Goal: Find contact information: Obtain details needed to contact an individual or organization

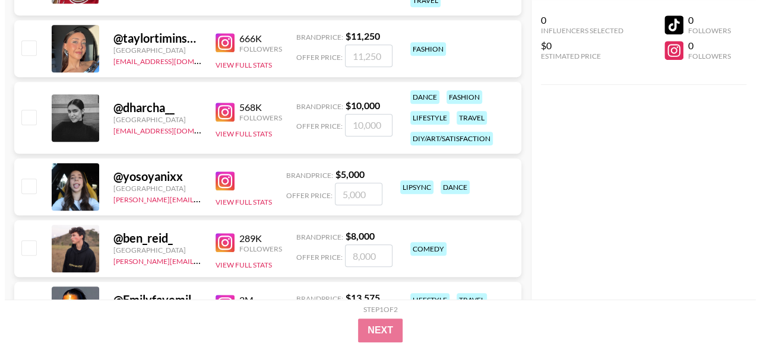
scroll to position [59, 0]
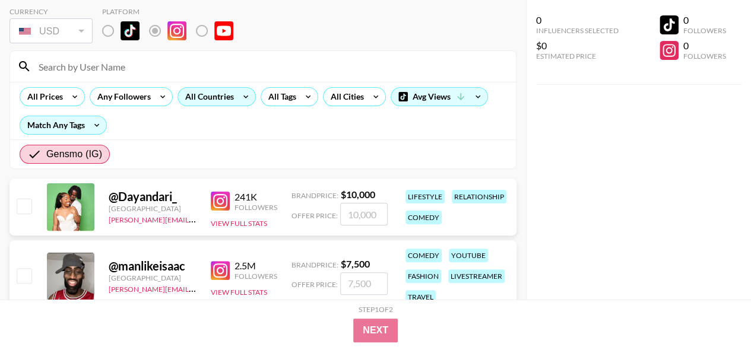
click at [227, 101] on div "All Countries" at bounding box center [207, 97] width 58 height 18
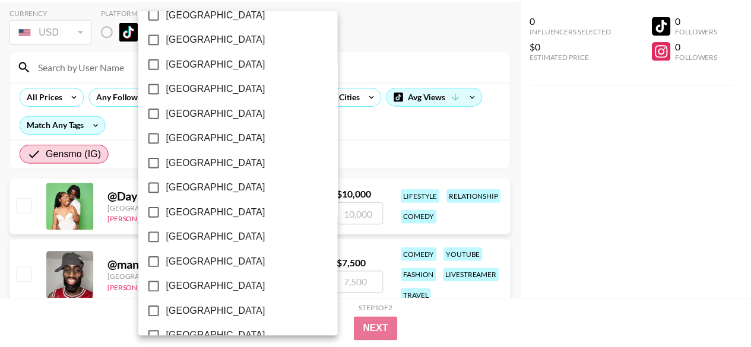
scroll to position [1036, 0]
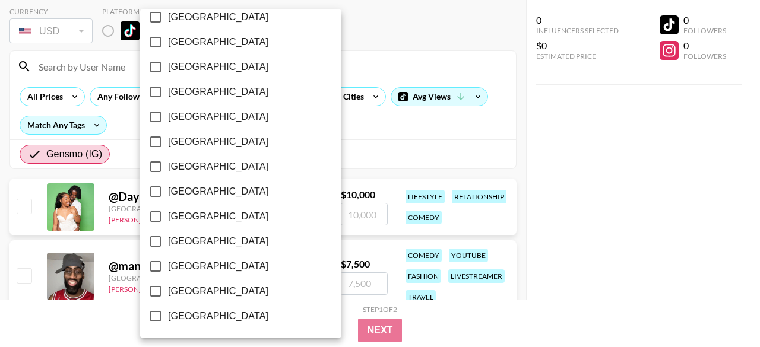
click at [212, 294] on span "[GEOGRAPHIC_DATA]" at bounding box center [218, 291] width 100 height 14
click at [168, 294] on input "[GEOGRAPHIC_DATA]" at bounding box center [155, 291] width 25 height 25
checkbox input "true"
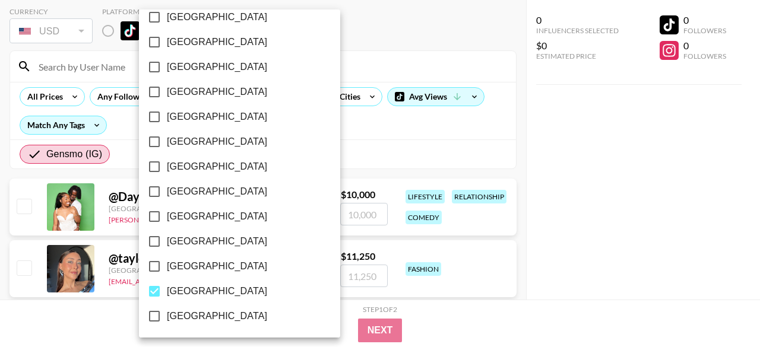
click at [351, 137] on div at bounding box center [380, 173] width 760 height 347
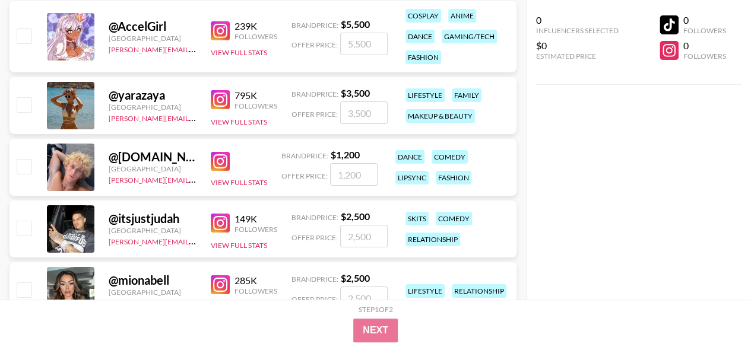
scroll to position [2077, 0]
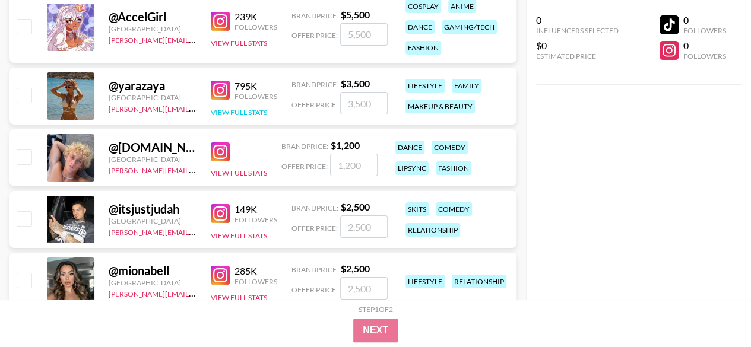
click at [246, 115] on button "View Full Stats" at bounding box center [239, 112] width 56 height 9
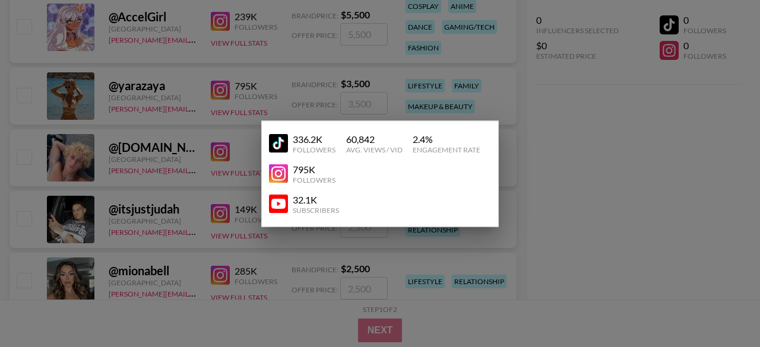
click at [594, 141] on div at bounding box center [380, 173] width 760 height 347
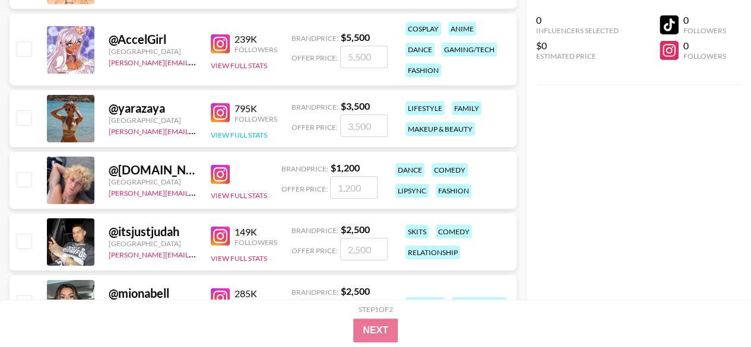
scroll to position [2018, 0]
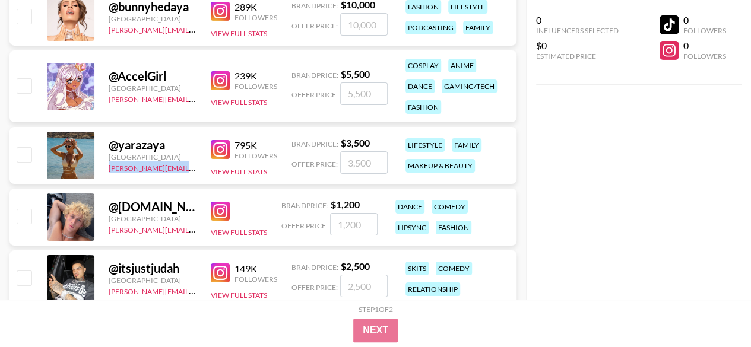
drag, startPoint x: 103, startPoint y: 169, endPoint x: 192, endPoint y: 168, distance: 89.0
click at [192, 168] on div "@ yarazaya United States [PERSON_NAME][EMAIL_ADDRESS][DOMAIN_NAME] 795K Followe…" at bounding box center [262, 155] width 507 height 57
copy link "[PERSON_NAME][EMAIL_ADDRESS][DOMAIN_NAME]"
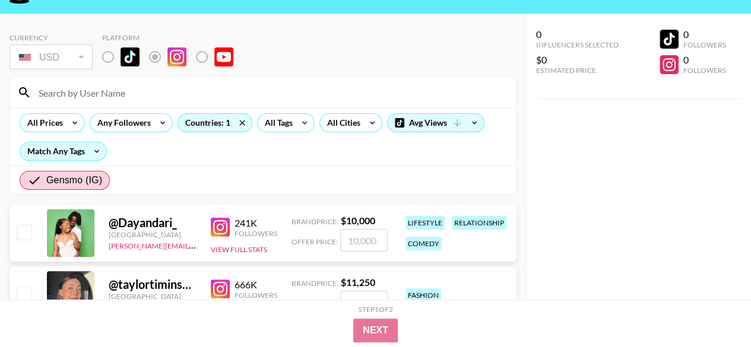
scroll to position [59, 0]
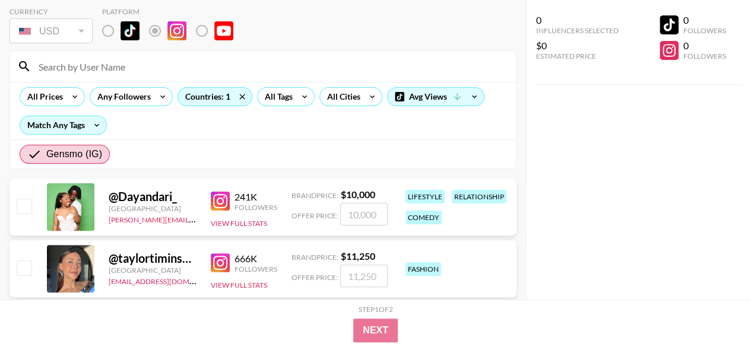
click at [226, 258] on img at bounding box center [220, 262] width 19 height 19
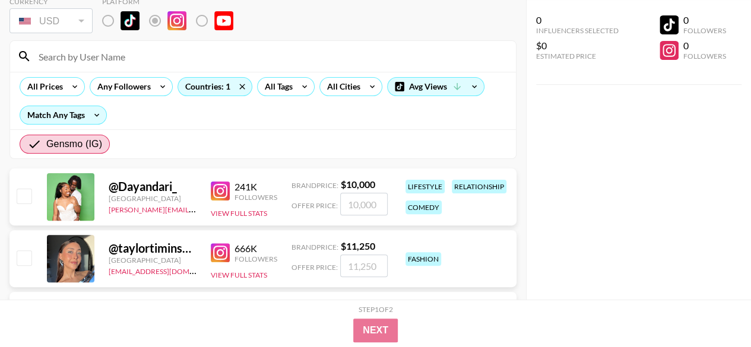
scroll to position [0, 0]
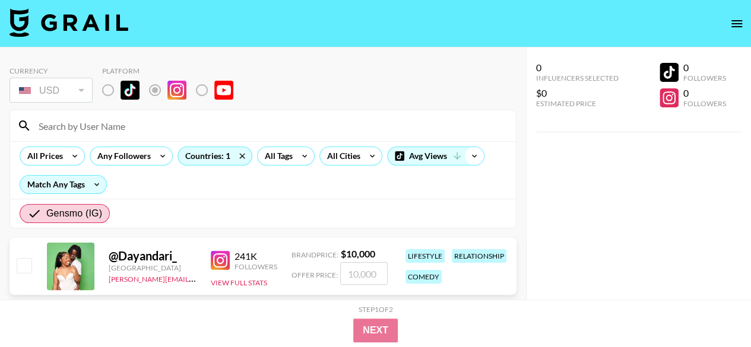
click at [469, 156] on icon at bounding box center [474, 156] width 19 height 18
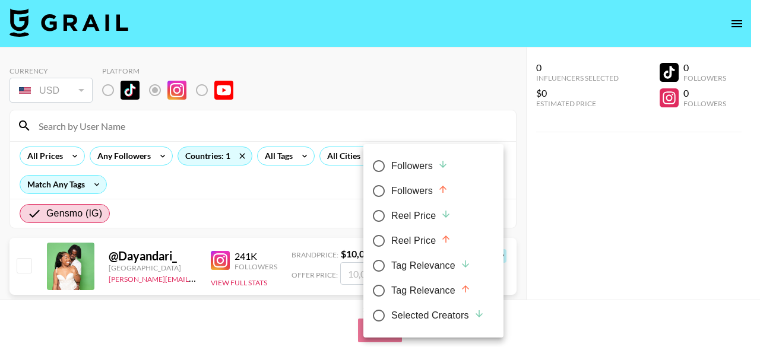
click at [616, 214] on div at bounding box center [380, 173] width 760 height 347
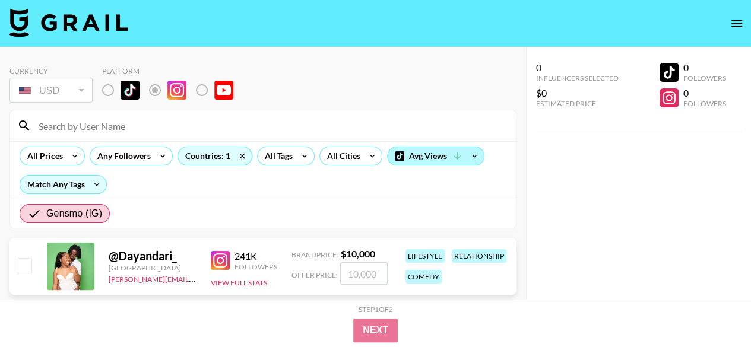
click at [412, 153] on div "Avg Views" at bounding box center [436, 156] width 96 height 18
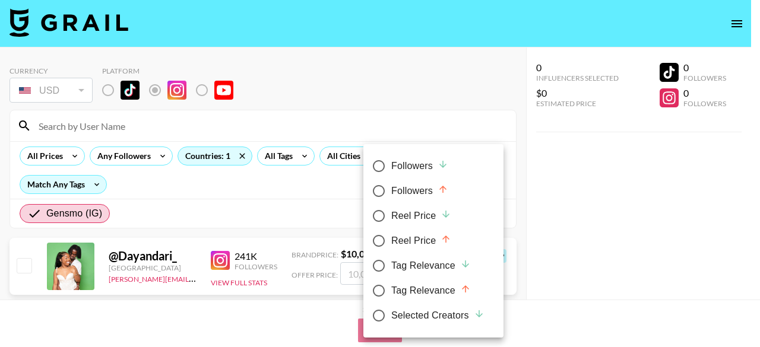
click at [414, 242] on div "Reel Price" at bounding box center [421, 241] width 60 height 14
click at [391, 242] on input "Reel Price" at bounding box center [378, 241] width 25 height 25
radio input "true"
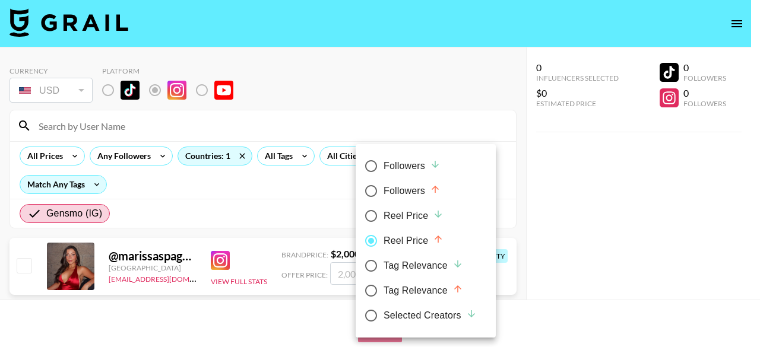
click at [386, 212] on div "Reel Price" at bounding box center [413, 216] width 60 height 14
click at [383, 212] on input "Reel Price" at bounding box center [370, 216] width 25 height 25
radio input "true"
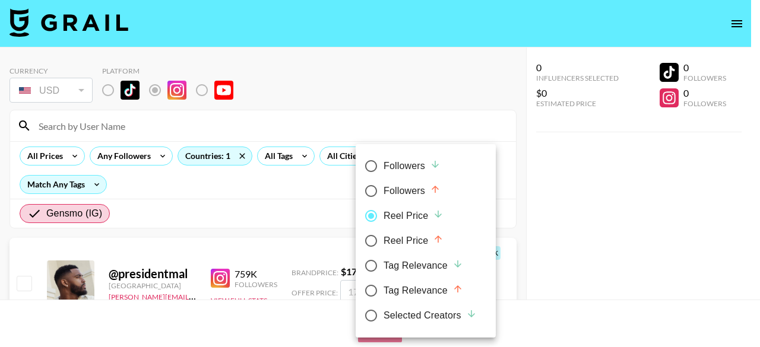
click at [396, 245] on div "Reel Price" at bounding box center [413, 241] width 60 height 14
click at [383, 245] on input "Reel Price" at bounding box center [370, 241] width 25 height 25
radio input "true"
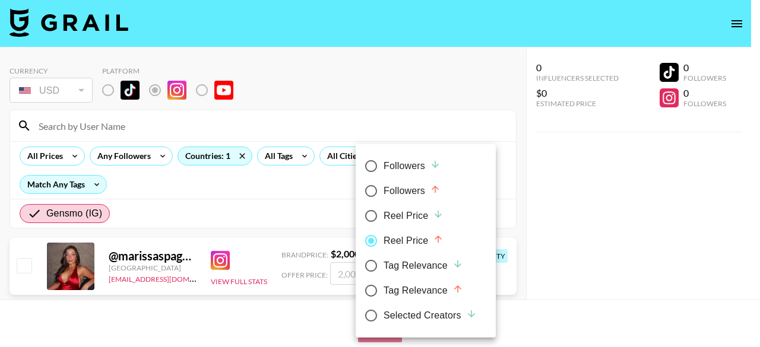
click at [377, 215] on input "Reel Price" at bounding box center [370, 216] width 25 height 25
radio input "true"
click at [377, 215] on input "Reel Price" at bounding box center [370, 216] width 25 height 25
radio input "false"
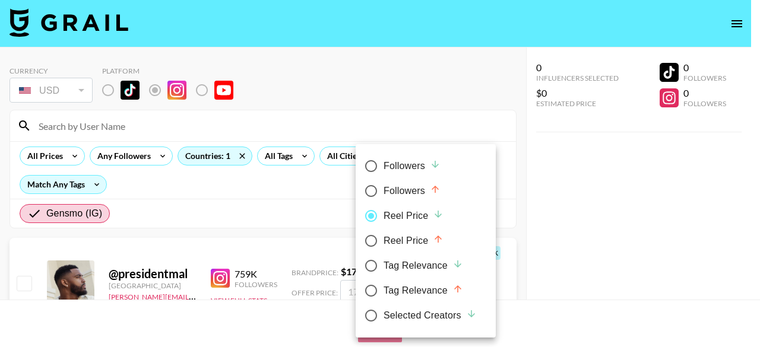
click at [287, 211] on div at bounding box center [380, 173] width 760 height 347
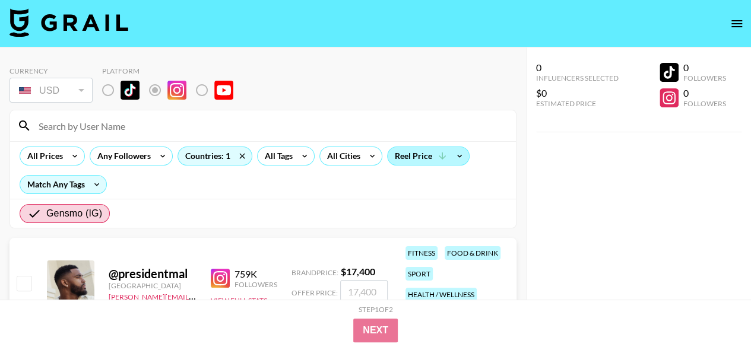
click at [416, 155] on div "Reel Price" at bounding box center [428, 156] width 81 height 18
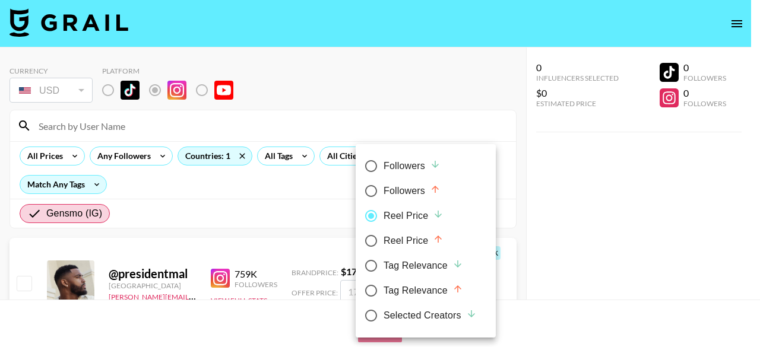
click at [404, 242] on div "Reel Price" at bounding box center [413, 241] width 60 height 14
click at [383, 242] on input "Reel Price" at bounding box center [370, 241] width 25 height 25
radio input "true"
radio input "false"
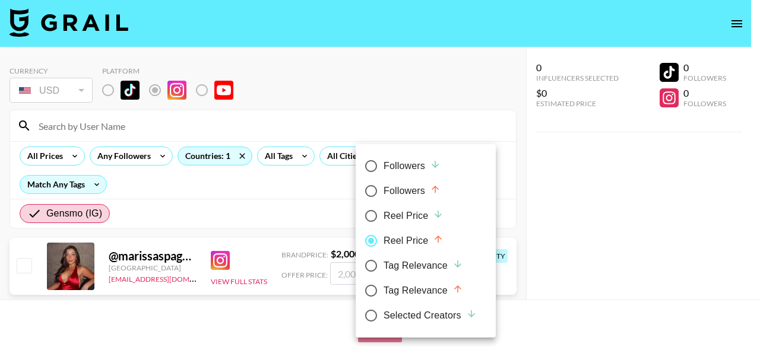
click at [256, 198] on div at bounding box center [380, 173] width 760 height 347
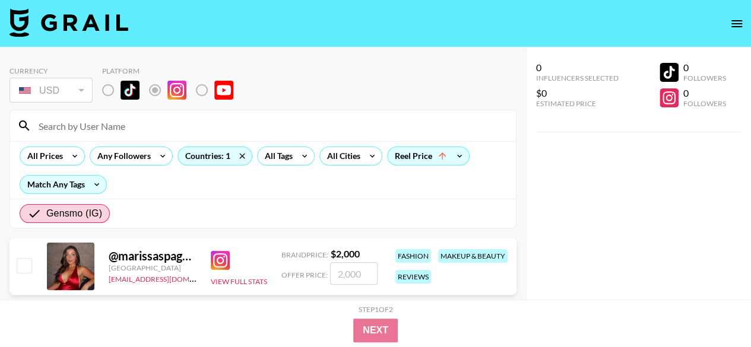
click at [220, 261] on img at bounding box center [220, 260] width 19 height 19
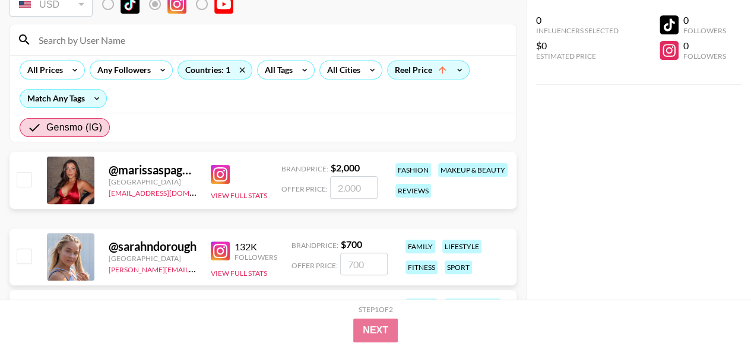
scroll to position [119, 0]
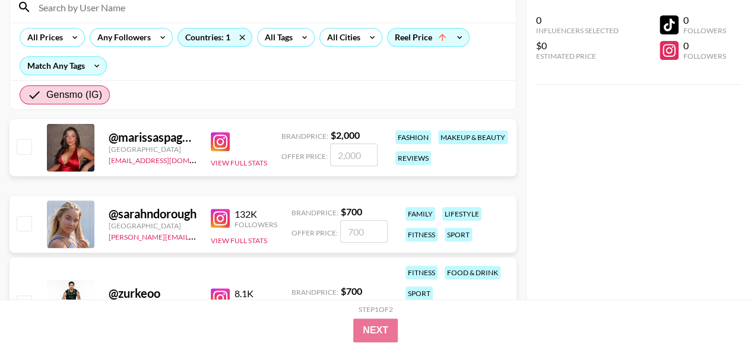
click at [220, 222] on img at bounding box center [220, 218] width 19 height 19
